Goal: Task Accomplishment & Management: Manage account settings

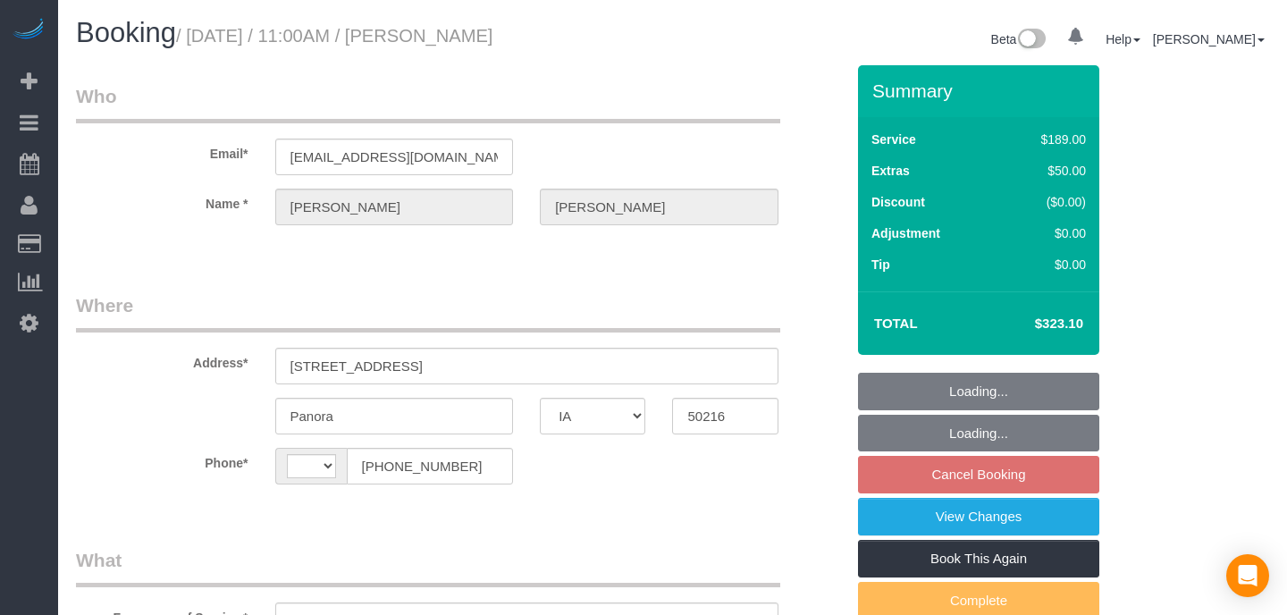
select select "IA"
select select "string:[GEOGRAPHIC_DATA]"
select select "object:960"
select select "4"
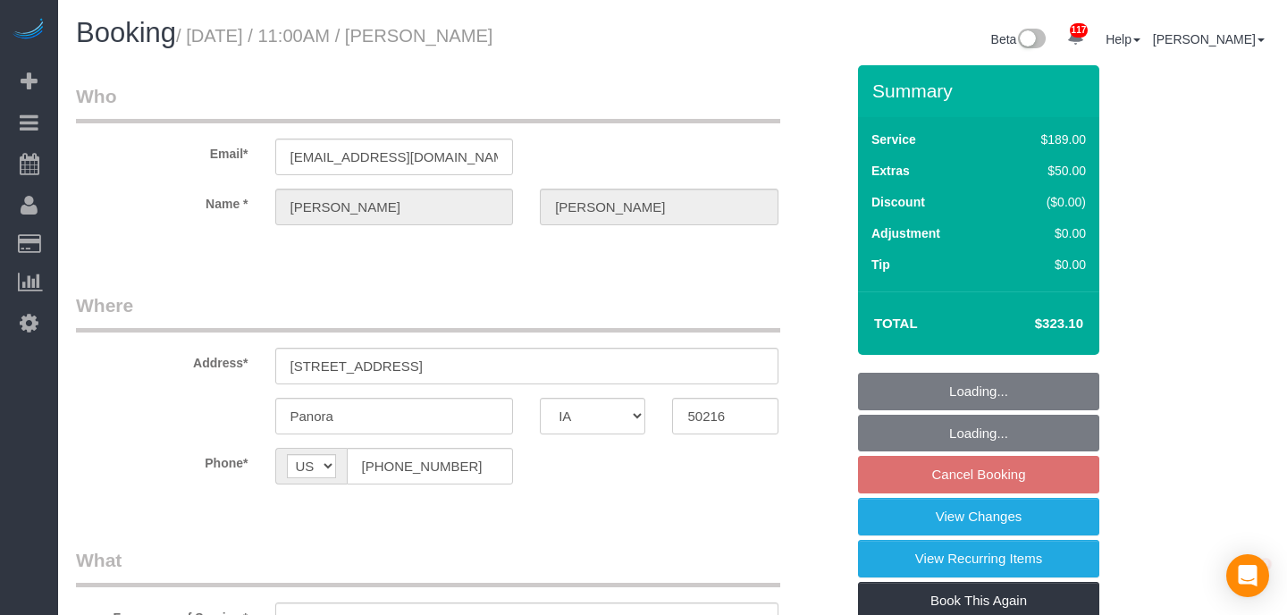
select select "4"
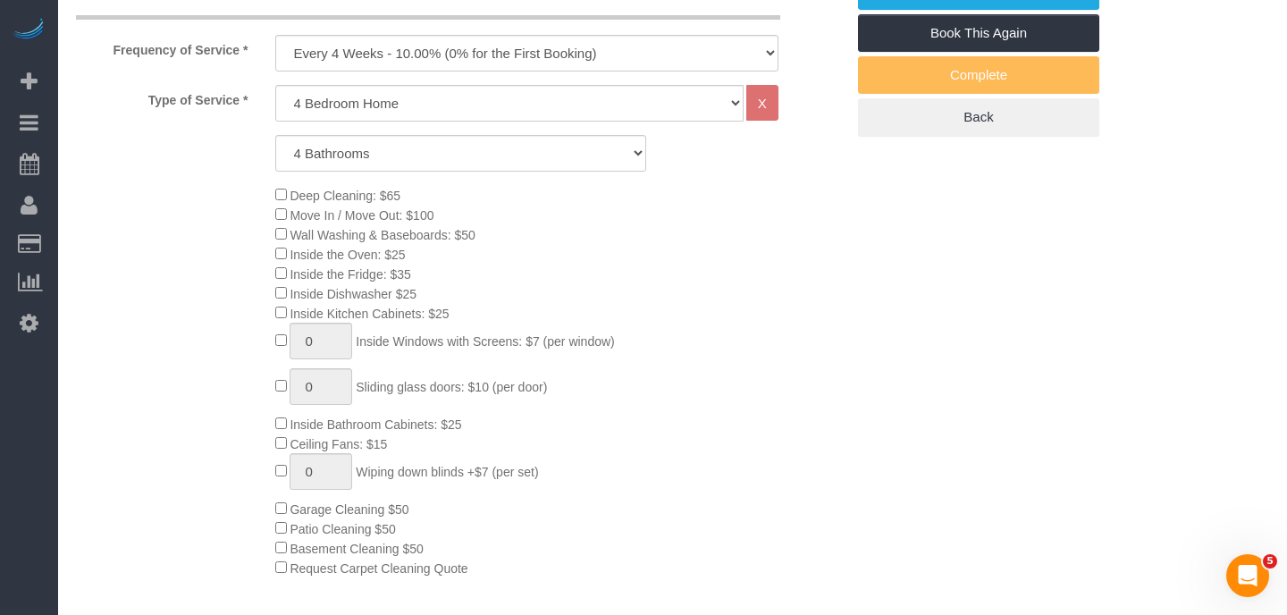
scroll to position [489, 0]
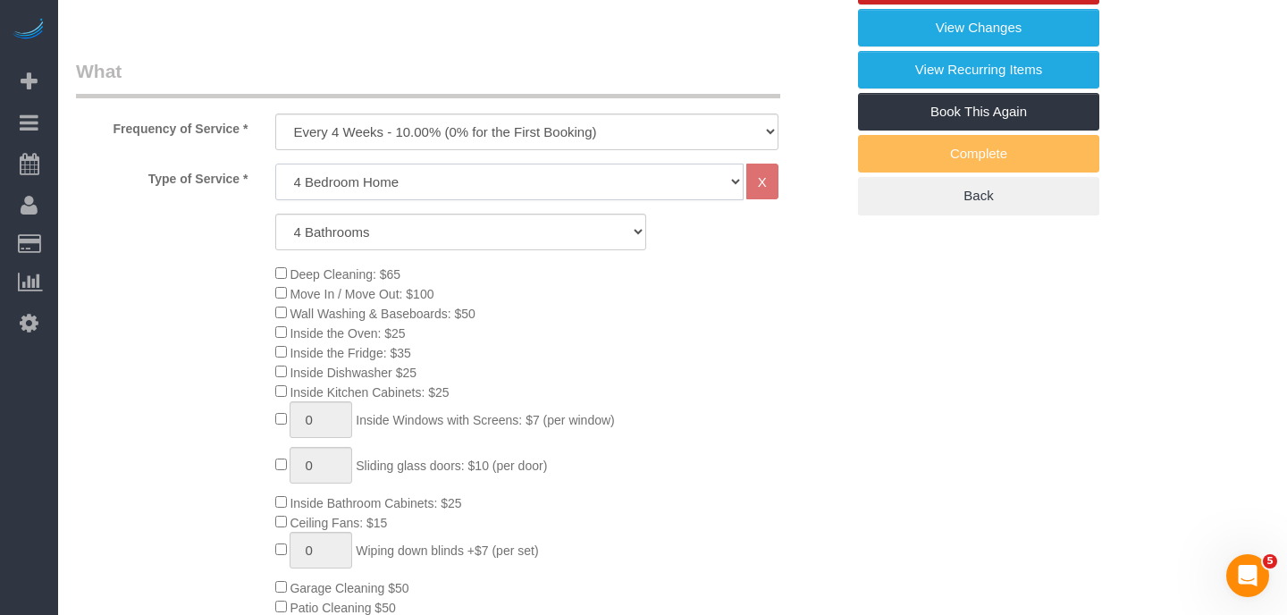
click at [546, 182] on select "Studio Apartment 1 Bedroom Home 2 Bedroom Home 3 Bedroom Home 4 Bedroom Home 5 …" at bounding box center [509, 182] width 468 height 37
select select "15"
click at [275, 164] on select "Studio Apartment 1 Bedroom Home 2 Bedroom Home 3 Bedroom Home 4 Bedroom Home 5 …" at bounding box center [509, 182] width 468 height 37
select select "1"
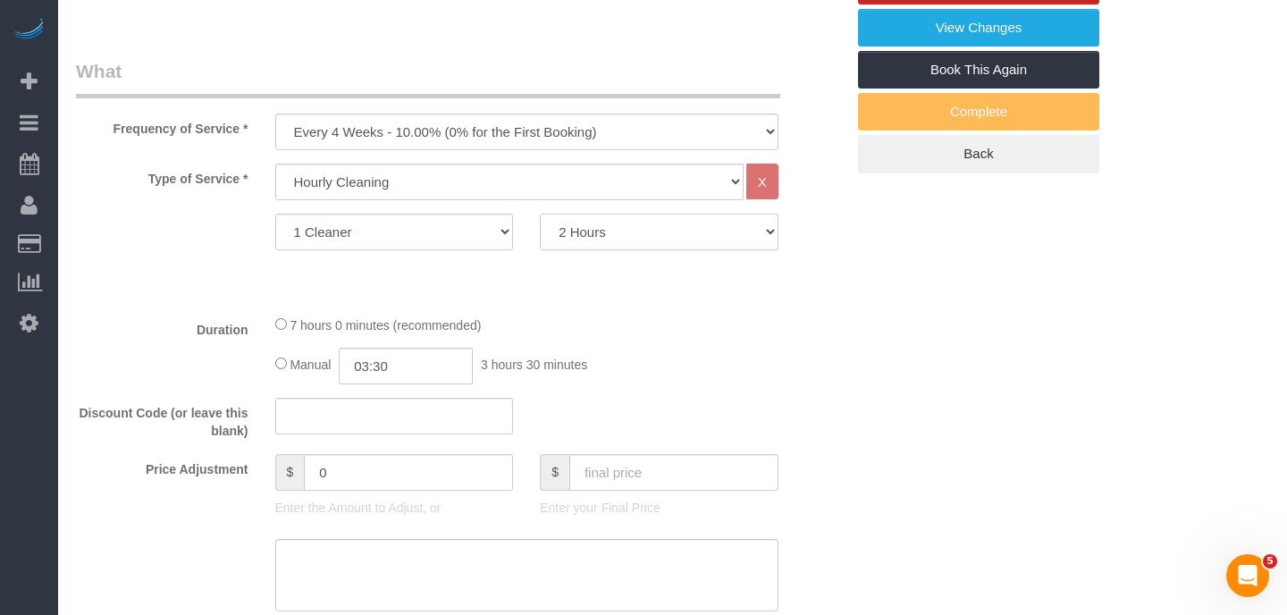
click at [602, 238] on select "2 Hours 3 Hours 4 Hours 5 Hours 6 Hours 7 Hours 8 Hours" at bounding box center [659, 232] width 239 height 37
select select "180"
click at [540, 214] on select "2 Hours 3 Hours 4 Hours 5 Hours 6 Hours 7 Hours 8 Hours" at bounding box center [659, 232] width 239 height 37
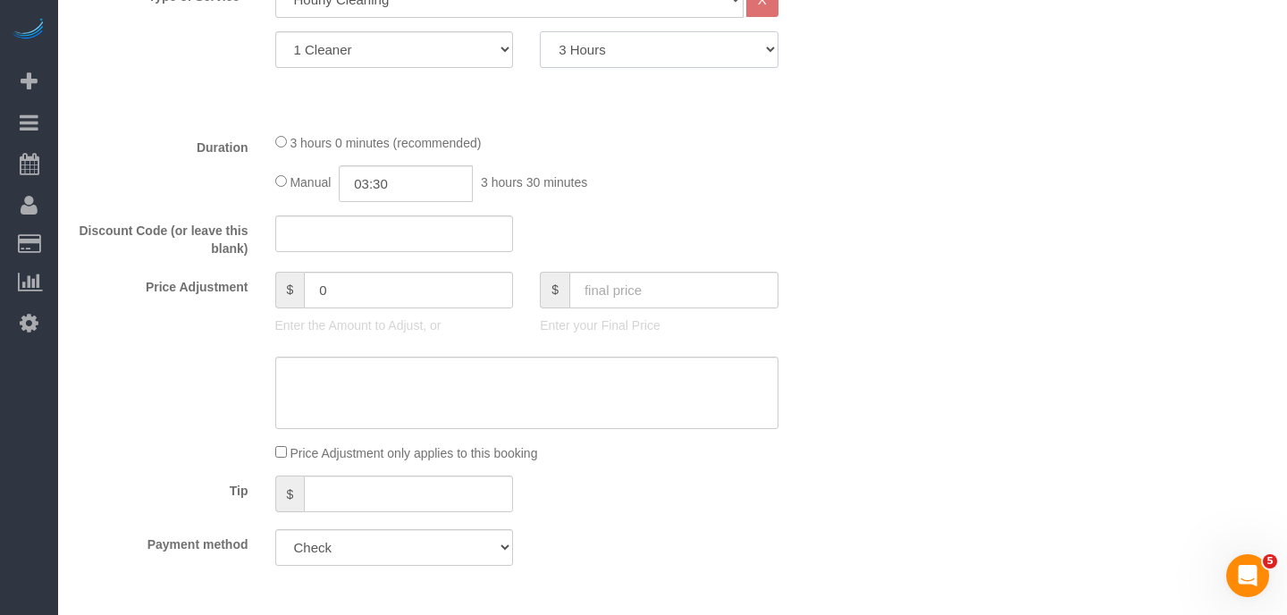
scroll to position [680, 0]
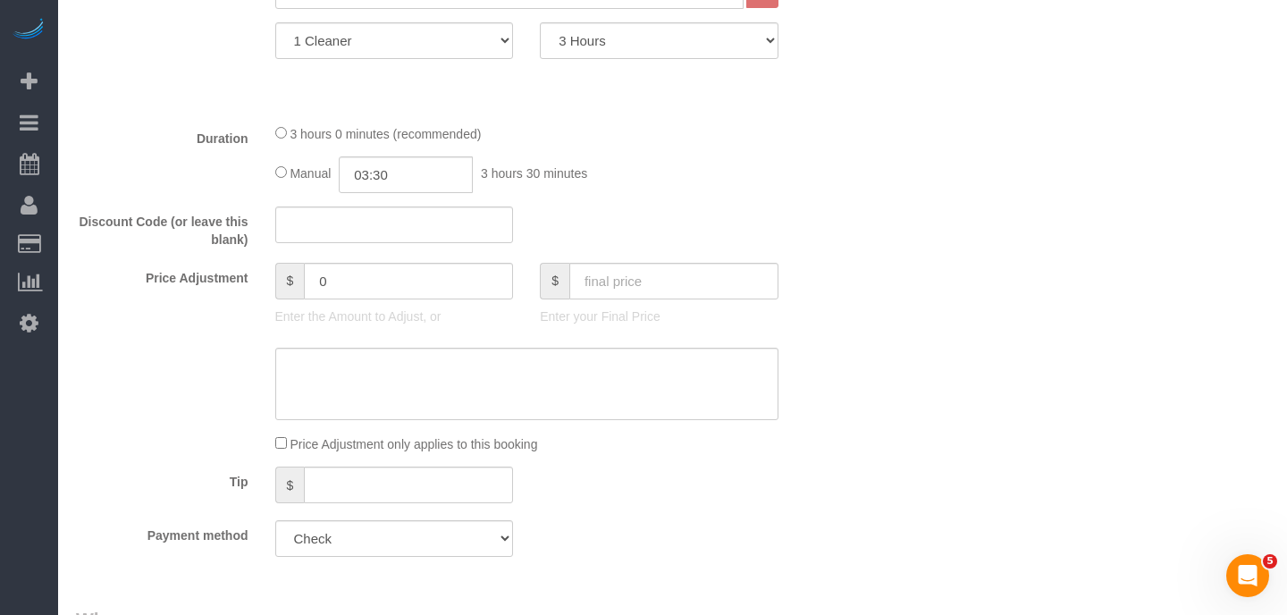
click at [333, 136] on span "3 hours 0 minutes (recommended)" at bounding box center [384, 134] width 191 height 14
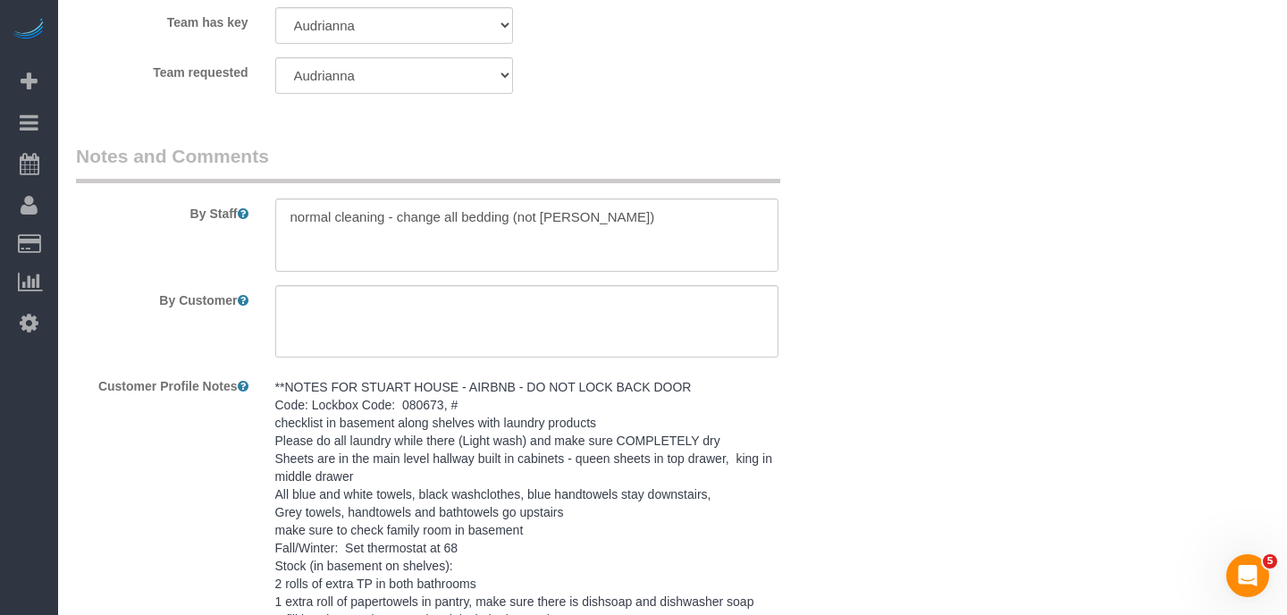
scroll to position [1687, 0]
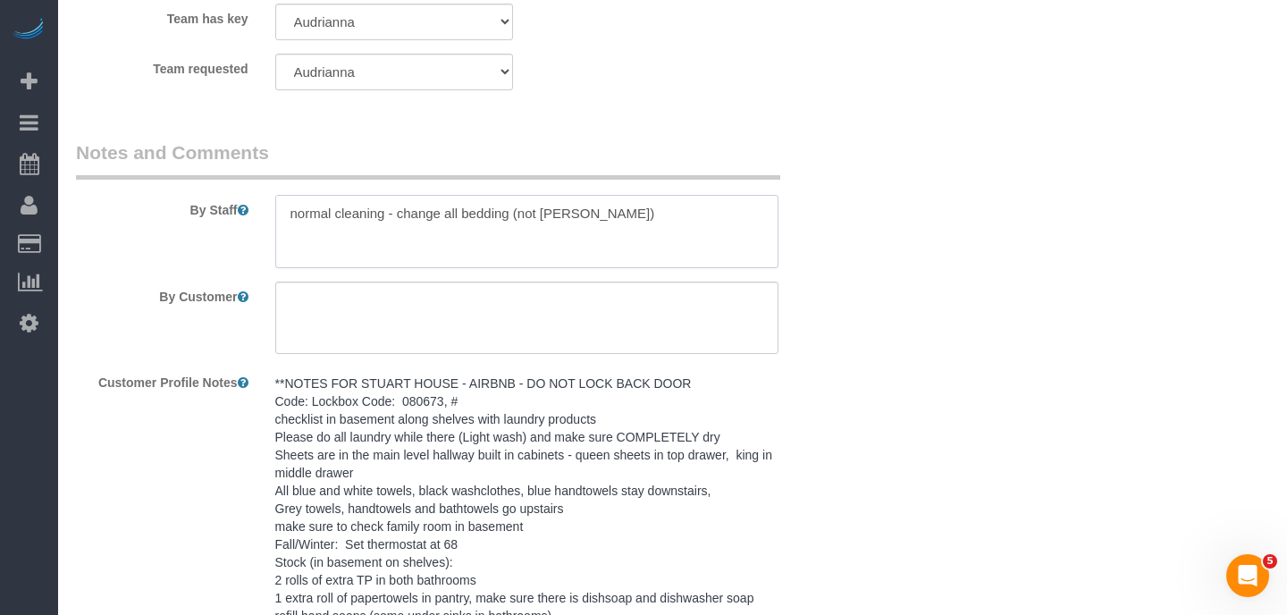
drag, startPoint x: 448, startPoint y: 209, endPoint x: 614, endPoint y: 209, distance: 166.2
click at [614, 209] on textarea at bounding box center [526, 231] width 503 height 73
drag, startPoint x: 292, startPoint y: 210, endPoint x: 615, endPoint y: 208, distance: 322.6
click at [615, 208] on textarea at bounding box center [526, 231] width 503 height 73
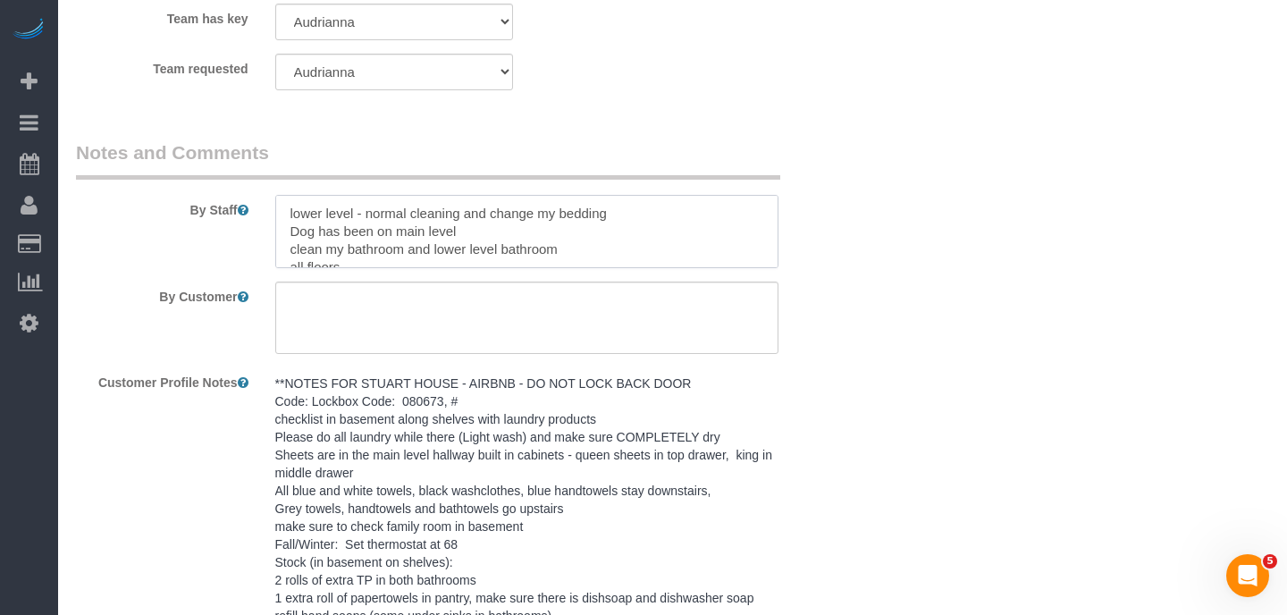
click at [291, 226] on textarea at bounding box center [526, 231] width 503 height 73
click at [554, 226] on textarea at bounding box center [526, 231] width 503 height 73
click at [287, 214] on textarea at bounding box center [526, 231] width 503 height 73
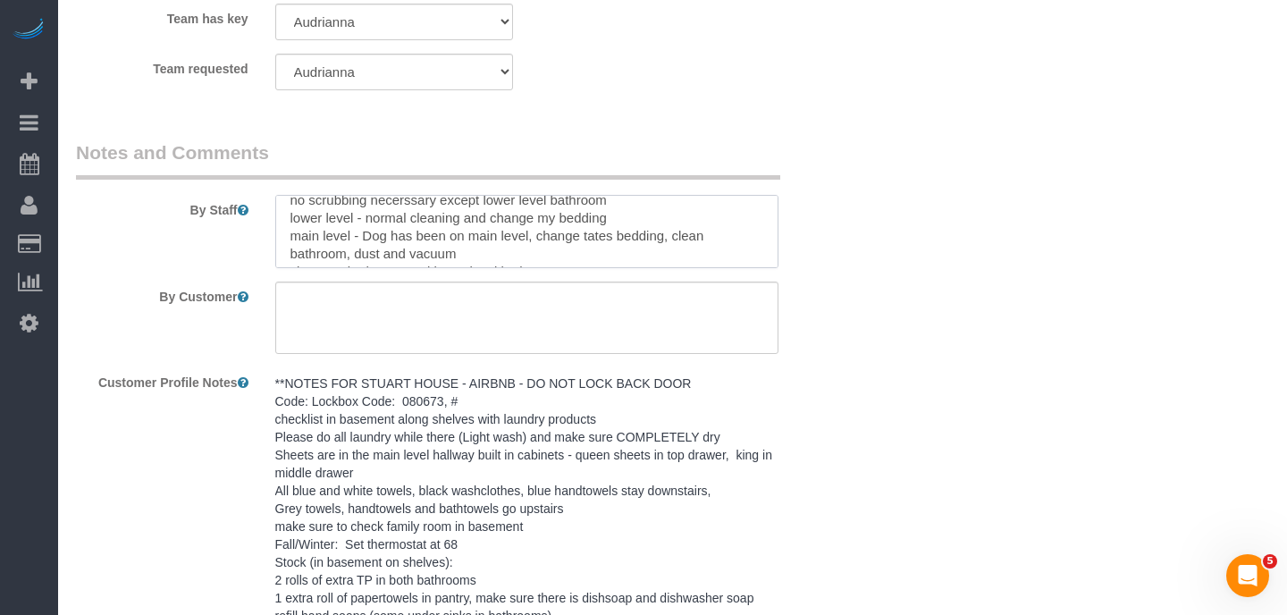
scroll to position [3, 0]
click at [630, 222] on textarea at bounding box center [526, 231] width 503 height 73
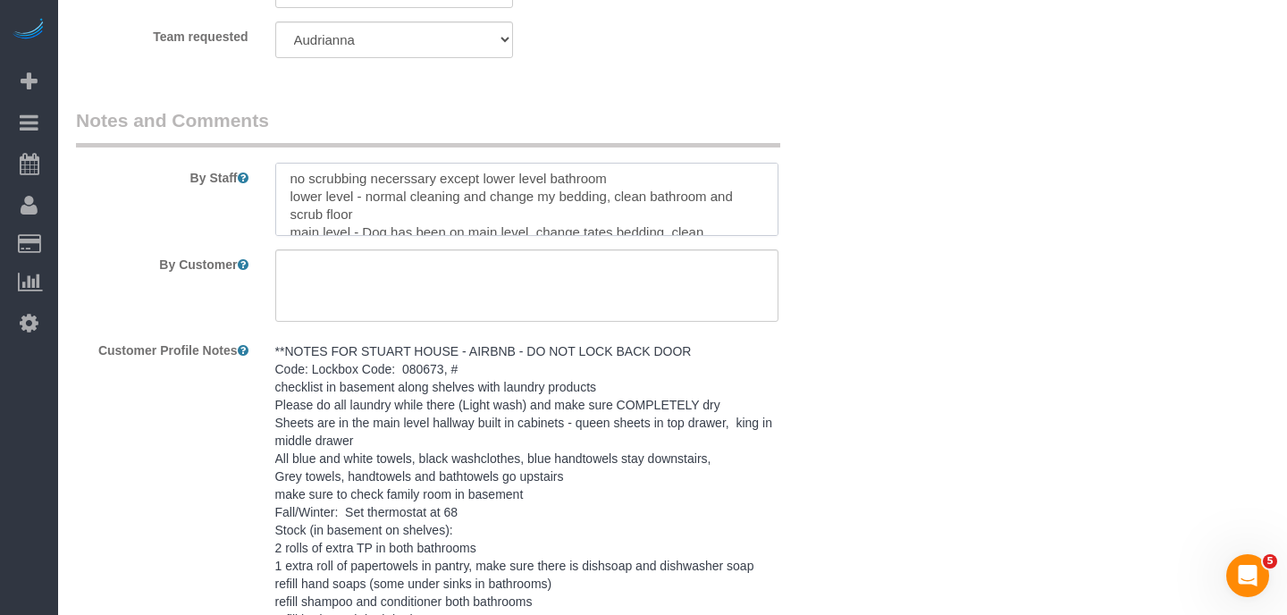
scroll to position [0, 0]
drag, startPoint x: 320, startPoint y: 178, endPoint x: 600, endPoint y: 159, distance: 280.3
click at [600, 159] on div "By Staff" at bounding box center [460, 171] width 795 height 129
drag, startPoint x: 643, startPoint y: 183, endPoint x: 274, endPoint y: 179, distance: 369.0
click at [275, 179] on textarea at bounding box center [526, 199] width 503 height 73
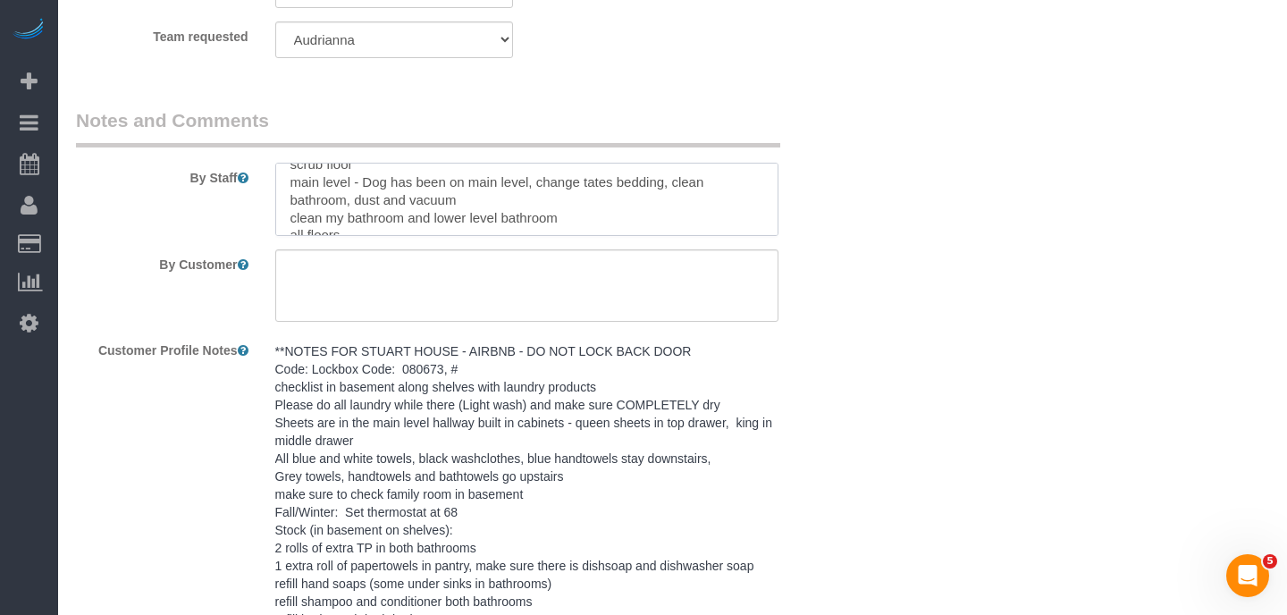
scroll to position [33, 0]
click at [476, 199] on textarea at bounding box center [526, 199] width 503 height 73
drag, startPoint x: 289, startPoint y: 215, endPoint x: 571, endPoint y: 224, distance: 282.5
click at [571, 224] on textarea at bounding box center [526, 199] width 503 height 73
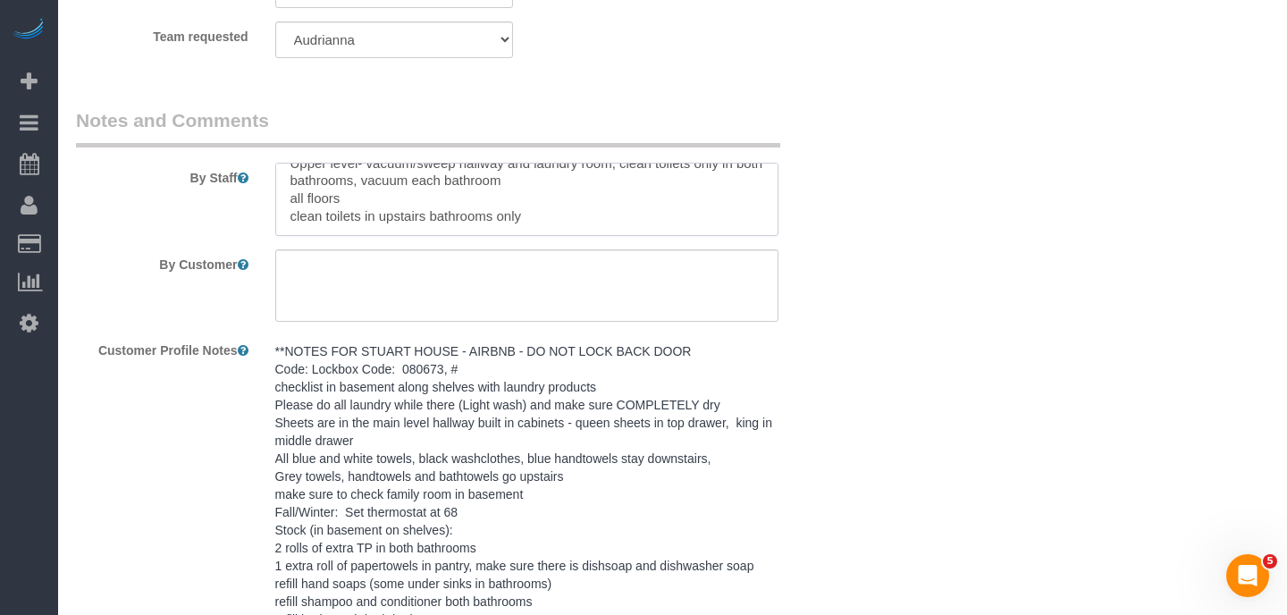
scroll to position [101, 0]
drag, startPoint x: 289, startPoint y: 186, endPoint x: 535, endPoint y: 206, distance: 247.5
click at [535, 206] on textarea at bounding box center [526, 199] width 503 height 73
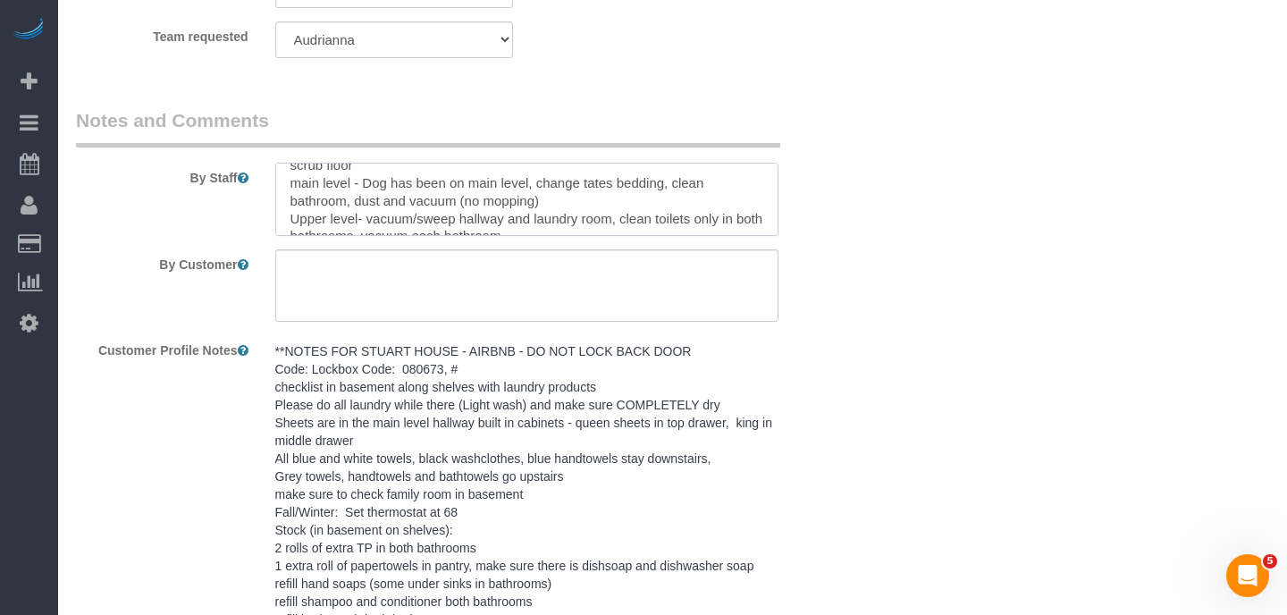
scroll to position [38, 0]
click at [560, 196] on textarea at bounding box center [526, 199] width 503 height 73
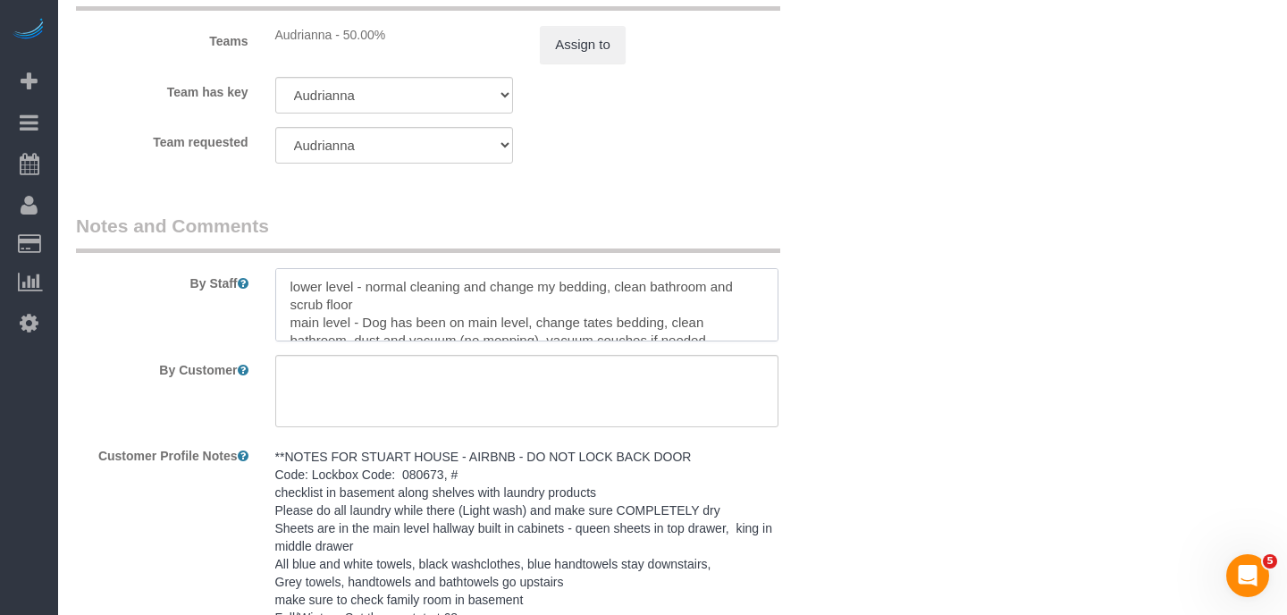
scroll to position [1592, 0]
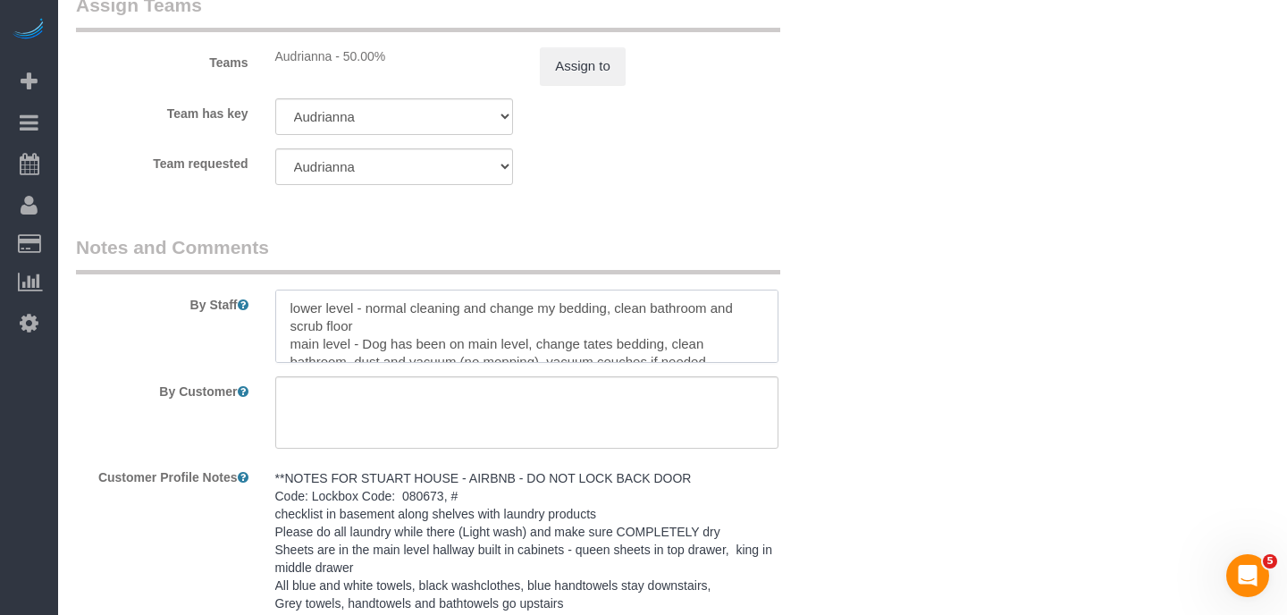
type textarea "lower level - normal cleaning and change my bedding, clean bathroom and scrub f…"
click at [484, 164] on select "Audrianna Alexsa [GEOGRAPHIC_DATA] [PERSON_NAME][GEOGRAPHIC_DATA] [PERSON_NAME]…" at bounding box center [394, 166] width 239 height 37
select select "590"
click at [275, 148] on select "Audrianna Alexsa [GEOGRAPHIC_DATA] [PERSON_NAME][GEOGRAPHIC_DATA] [PERSON_NAME]…" at bounding box center [394, 166] width 239 height 37
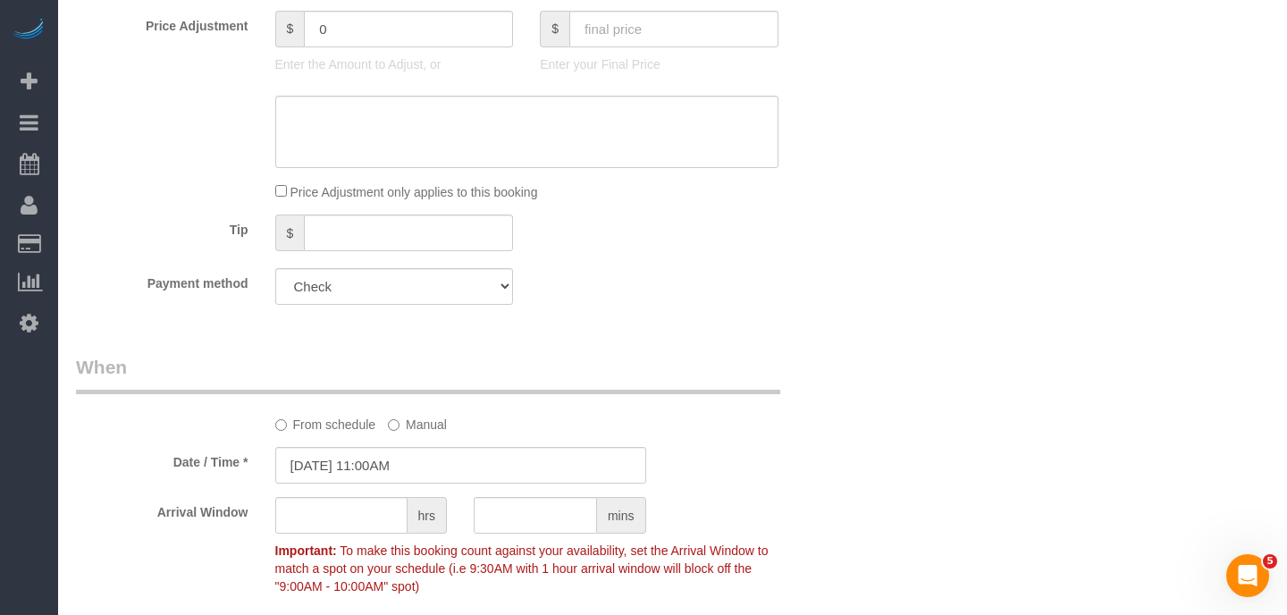
scroll to position [927, 0]
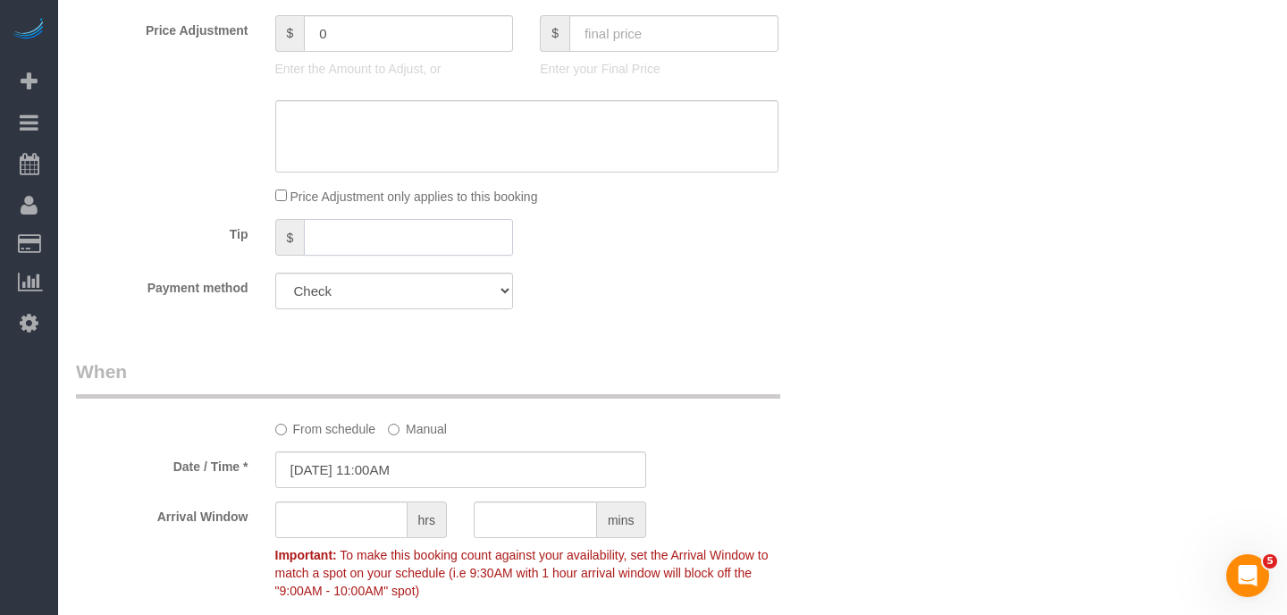
click at [382, 241] on input "text" at bounding box center [408, 237] width 209 height 37
type input "20"
click at [785, 184] on sui-booking-price-adjustment "Price Adjustment $ 0 Enter the Amount to Adjust, or $ Enter your Final Price Pr…" at bounding box center [460, 110] width 768 height 191
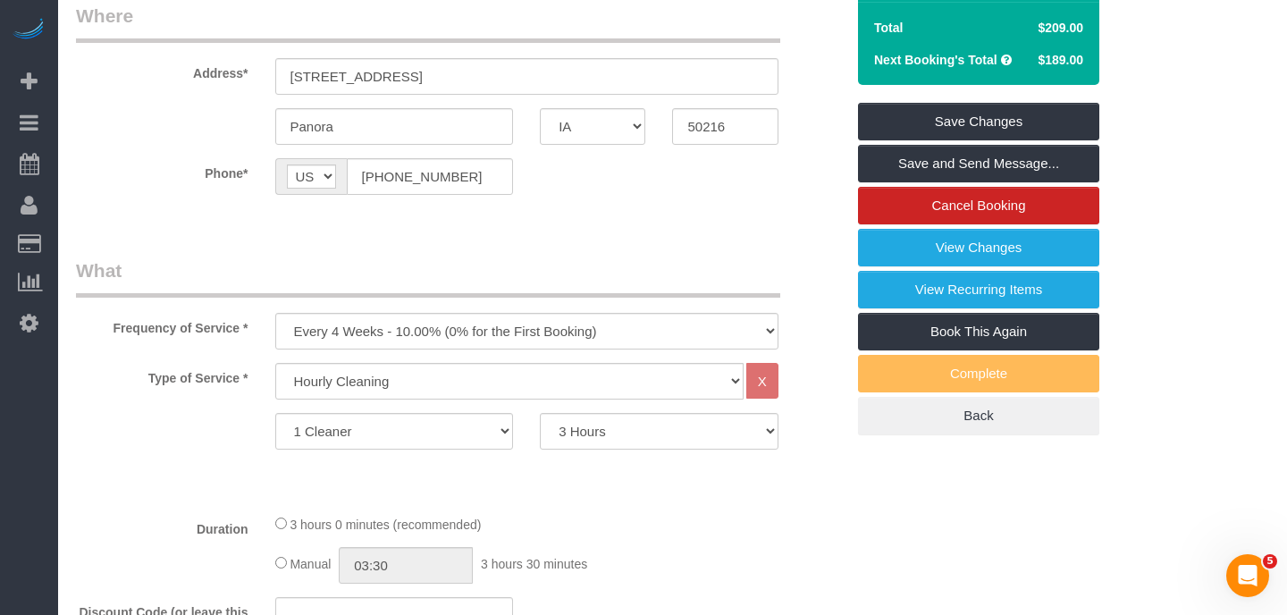
scroll to position [289, 0]
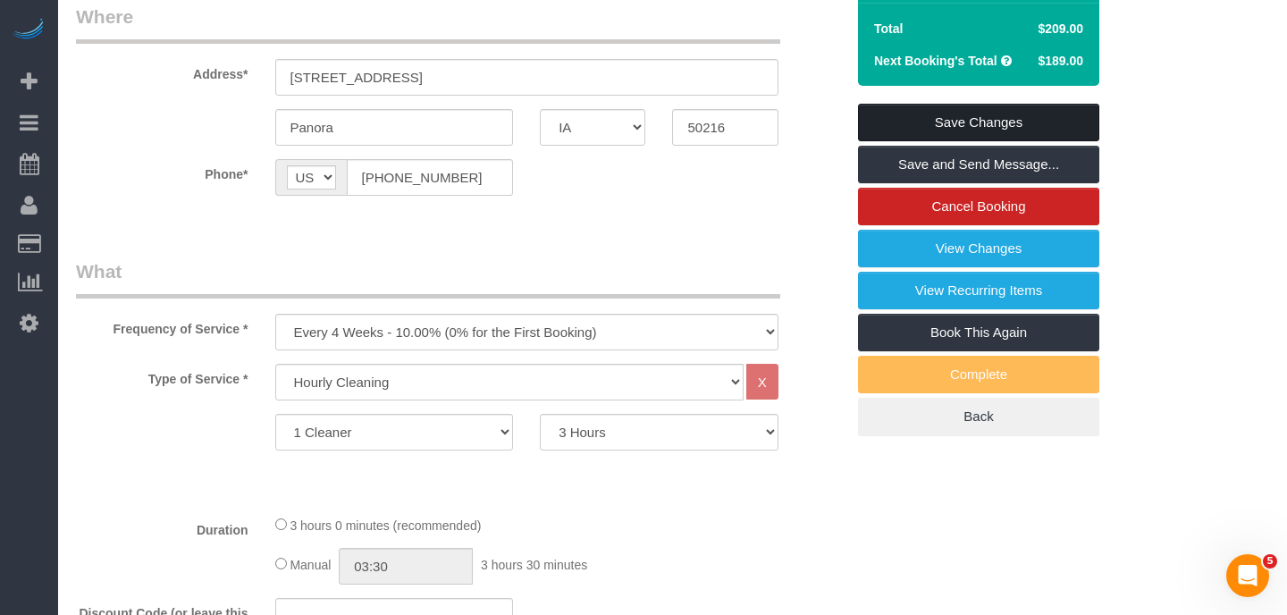
click at [999, 119] on link "Save Changes" at bounding box center [978, 123] width 241 height 38
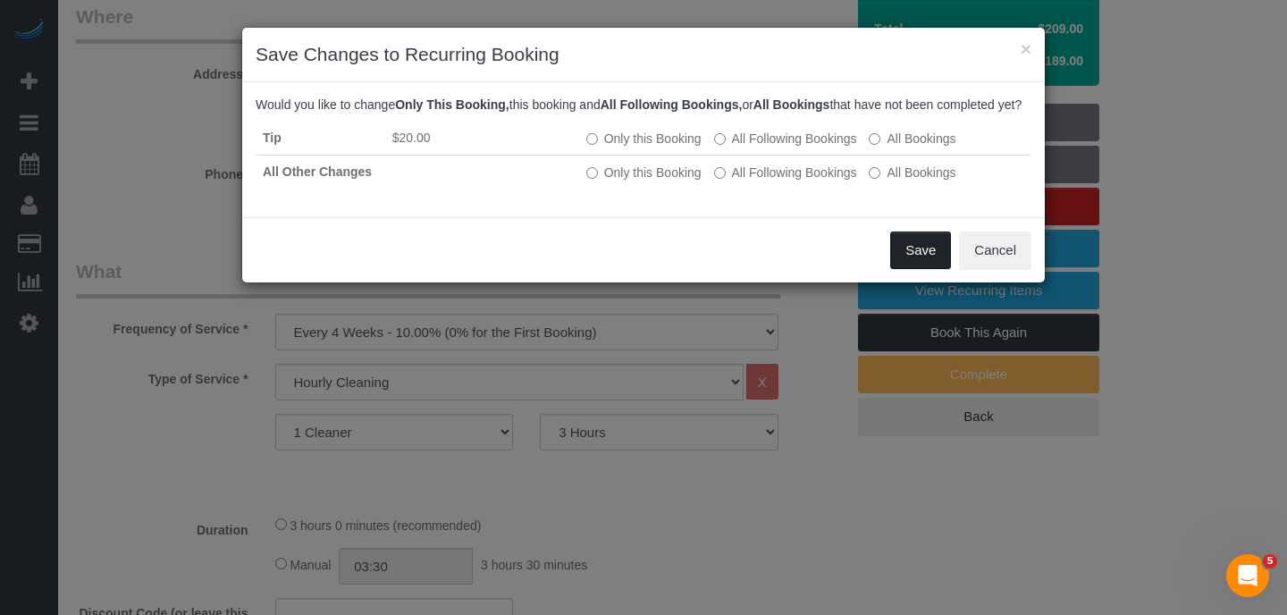
click at [920, 266] on button "Save" at bounding box center [920, 250] width 61 height 38
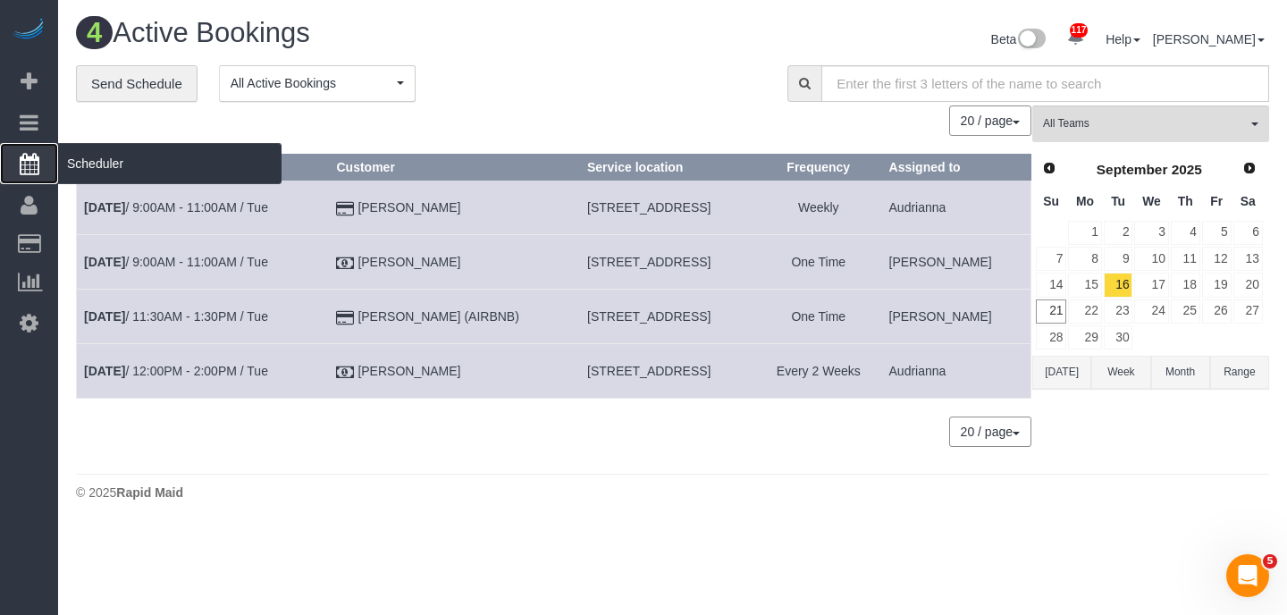
click at [24, 172] on icon at bounding box center [30, 163] width 20 height 21
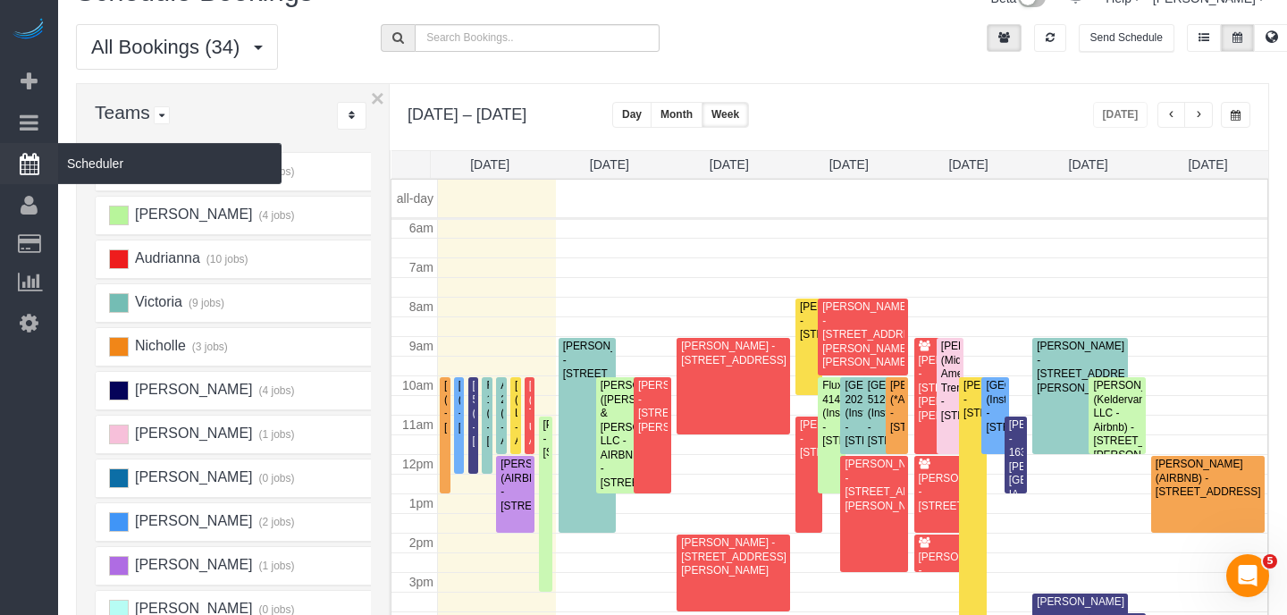
scroll to position [37, 0]
